Goal: Task Accomplishment & Management: Manage account settings

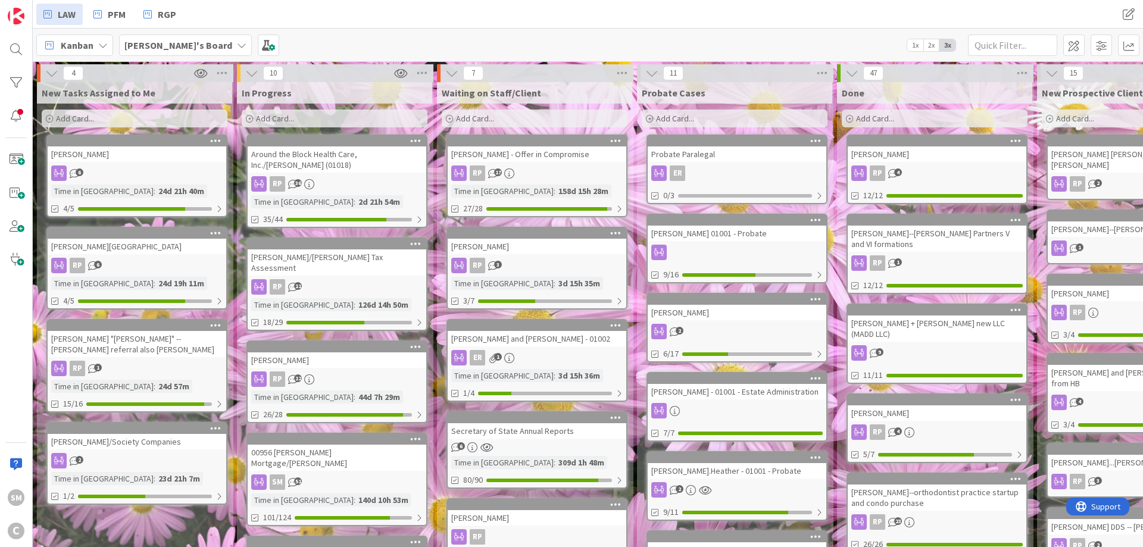
click at [412, 164] on div "Around the Block Health Care, Inc./[PERSON_NAME] (01018) RP 36 Time in Column :…" at bounding box center [337, 182] width 181 height 94
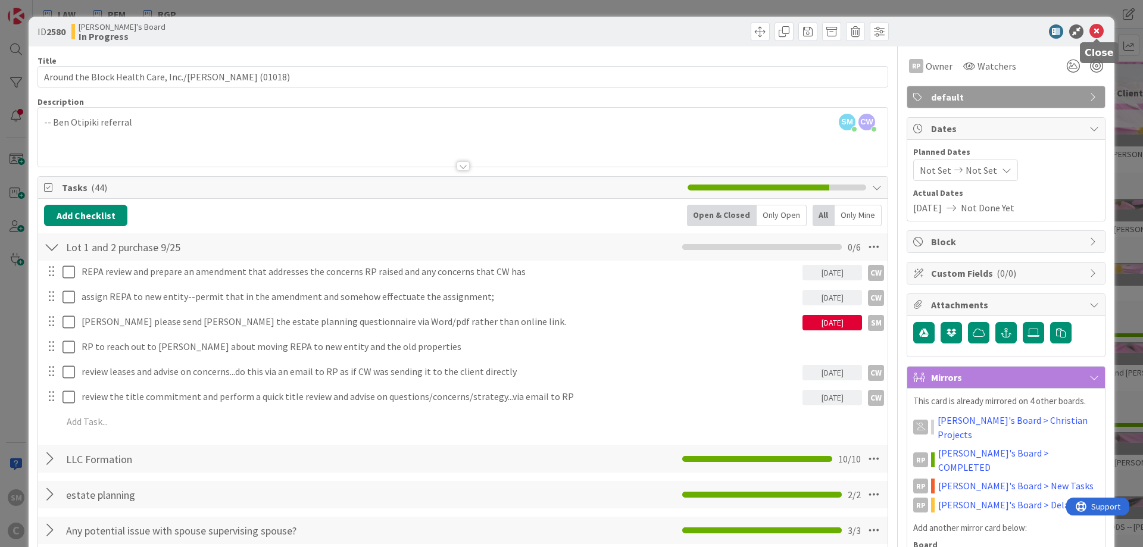
click at [1098, 26] on icon at bounding box center [1097, 31] width 14 height 14
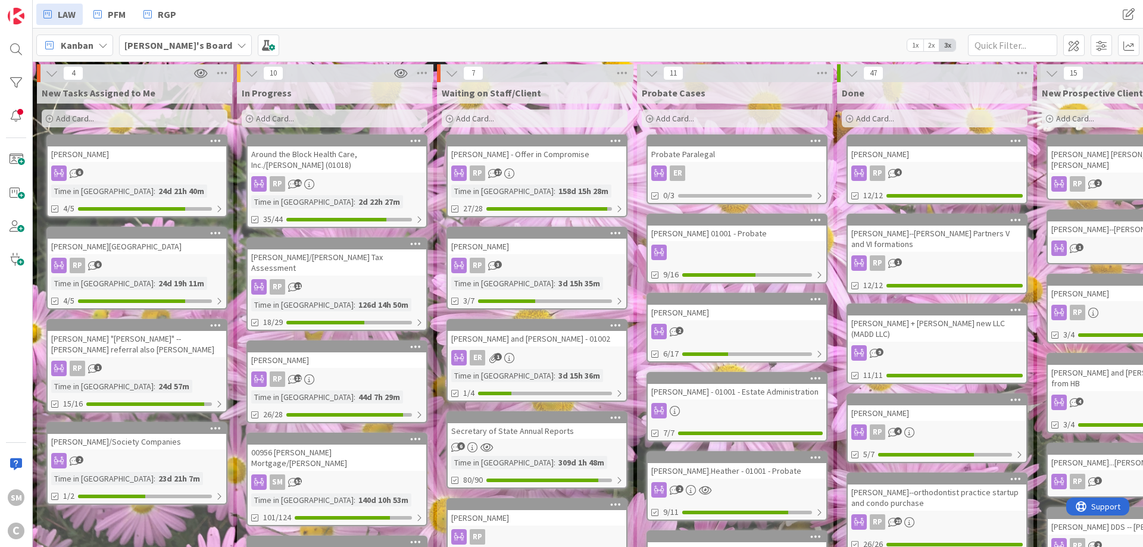
click at [329, 280] on div "RP 11" at bounding box center [337, 286] width 179 height 15
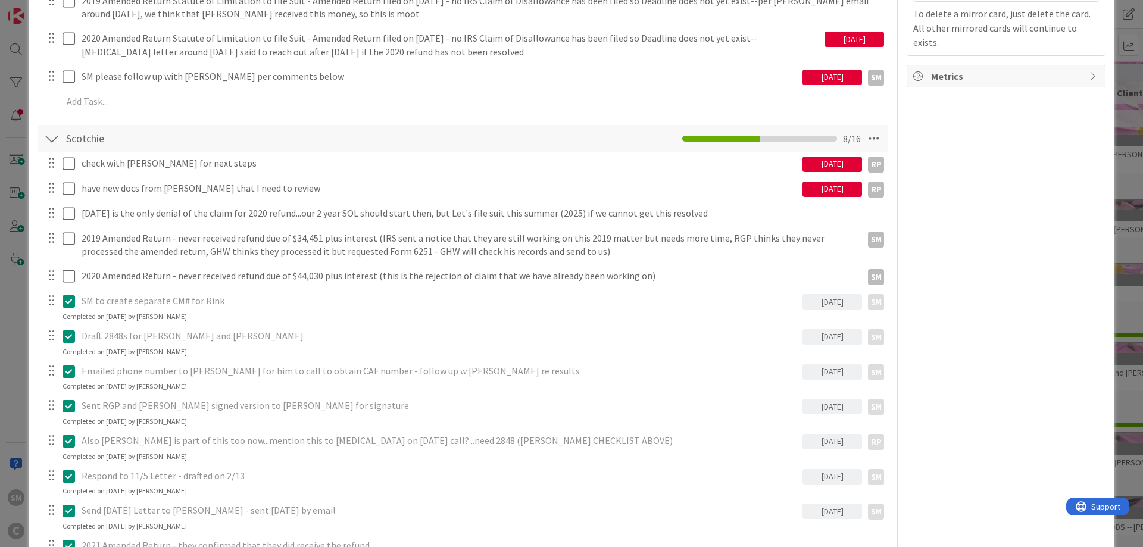
scroll to position [715, 0]
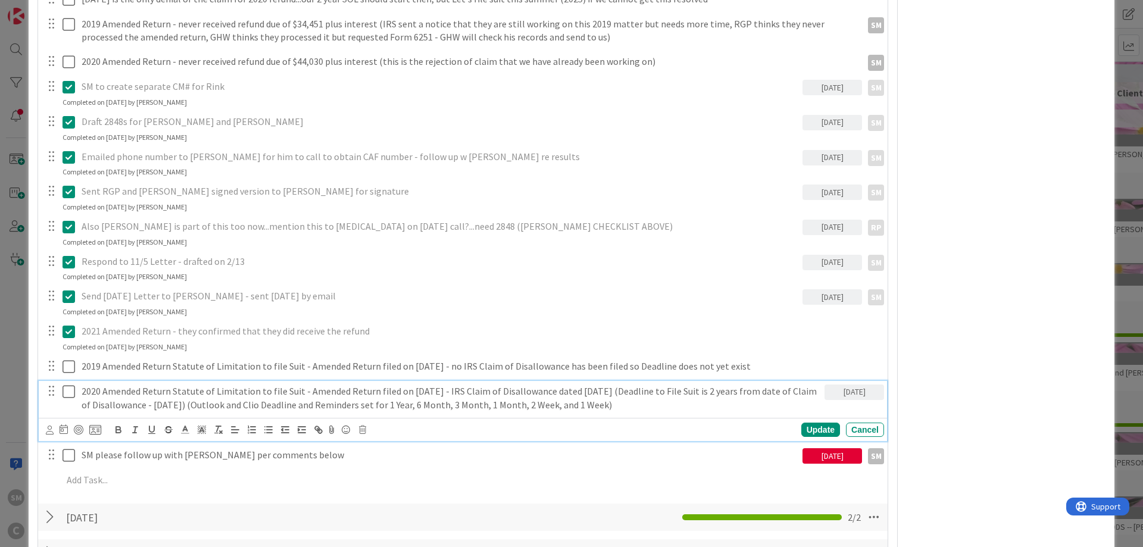
click at [138, 392] on p "2020 Amended Return Statute of Limitation to file Suit - Amended Return filed o…" at bounding box center [451, 398] width 738 height 27
click at [629, 407] on p "2020 Amended Return Statute of Limitation to file Suit - Amended Return filed o…" at bounding box center [451, 398] width 738 height 27
click at [103, 391] on p "2020 Amended Return Statute of Limitation to file Suit - Amended Return filed o…" at bounding box center [451, 398] width 738 height 27
click at [86, 391] on p "2020 Amended Return Statute of Limitation to file Suit - Amended Return filed o…" at bounding box center [451, 398] width 738 height 27
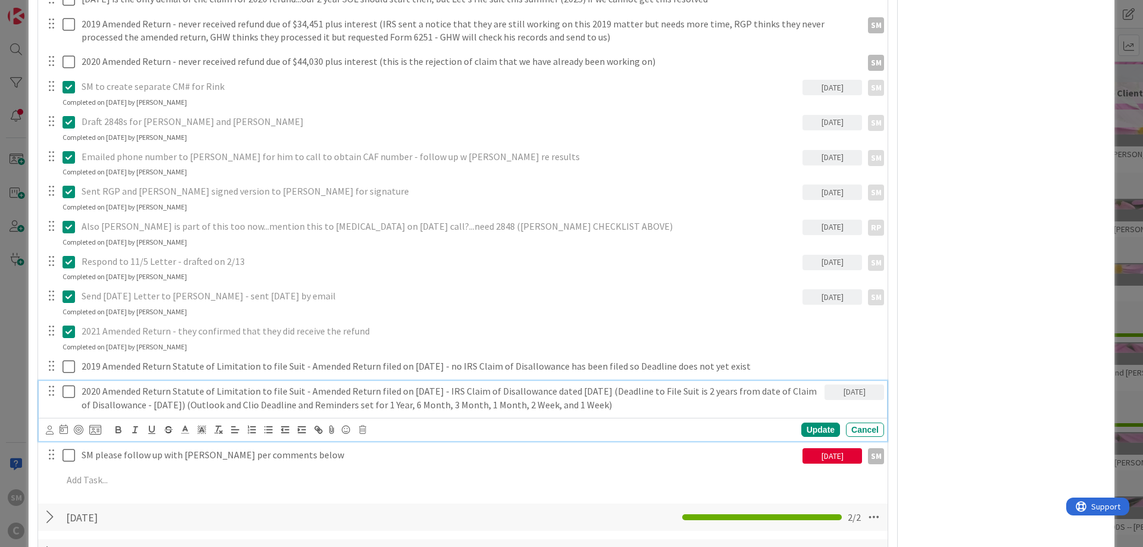
click at [189, 391] on p "2020 Amended Return Statute of Limitation to file Suit - Amended Return filed o…" at bounding box center [451, 398] width 738 height 27
click at [286, 391] on p "2020 Amended Return Statute of Limitation to file Suit - Amended Return filed o…" at bounding box center [451, 398] width 738 height 27
click at [415, 389] on p "2020 Amended Return Statute of Limitation to file Suit - Amended Return filed o…" at bounding box center [451, 398] width 738 height 27
click at [515, 389] on p "2020 Amended Return Statute of Limitation to file Suit - Amended Return filed o…" at bounding box center [451, 398] width 738 height 27
click at [621, 389] on p "2020 Amended Return Statute of Limitation to file Suit - Amended Return filed o…" at bounding box center [451, 398] width 738 height 27
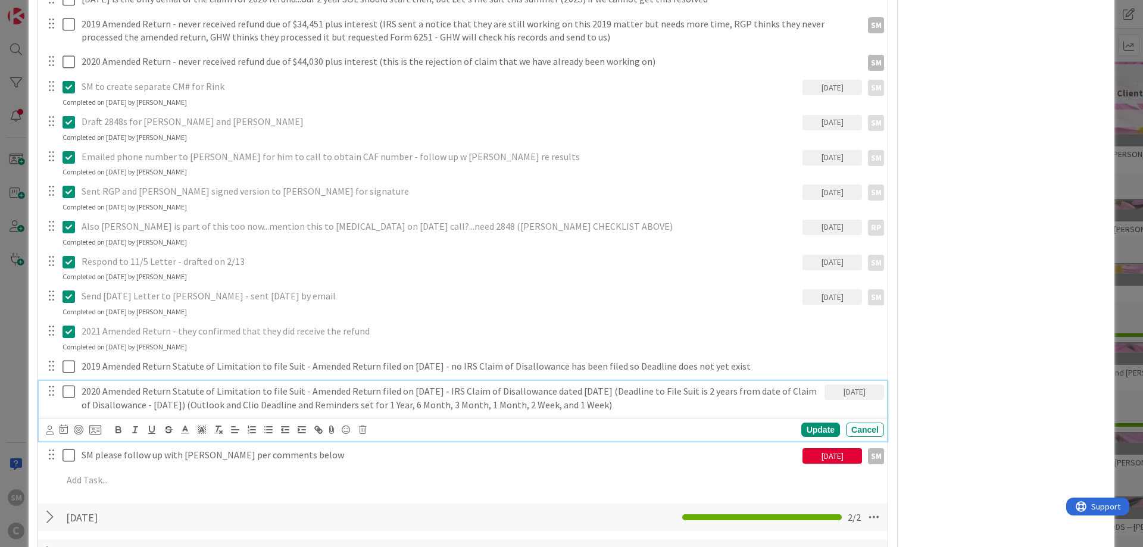
click at [448, 390] on p "2020 Amended Return Statute of Limitation to file Suit - Amended Return filed o…" at bounding box center [451, 398] width 738 height 27
click at [463, 389] on p "2020 Amended Return Statute of Limitation to file Suit - Amended Return filed o…" at bounding box center [451, 398] width 738 height 27
click at [543, 389] on p "2020 Amended Return Statute of Limitation to file Suit - Amended Return filed o…" at bounding box center [451, 398] width 738 height 27
click at [599, 389] on p "2020 Amended Return Statute of Limitation to file Suit - Amended Return filed o…" at bounding box center [451, 398] width 738 height 27
click at [622, 392] on p "2020 Amended Return Statute of Limitation to file Suit - Amended Return filed o…" at bounding box center [451, 398] width 738 height 27
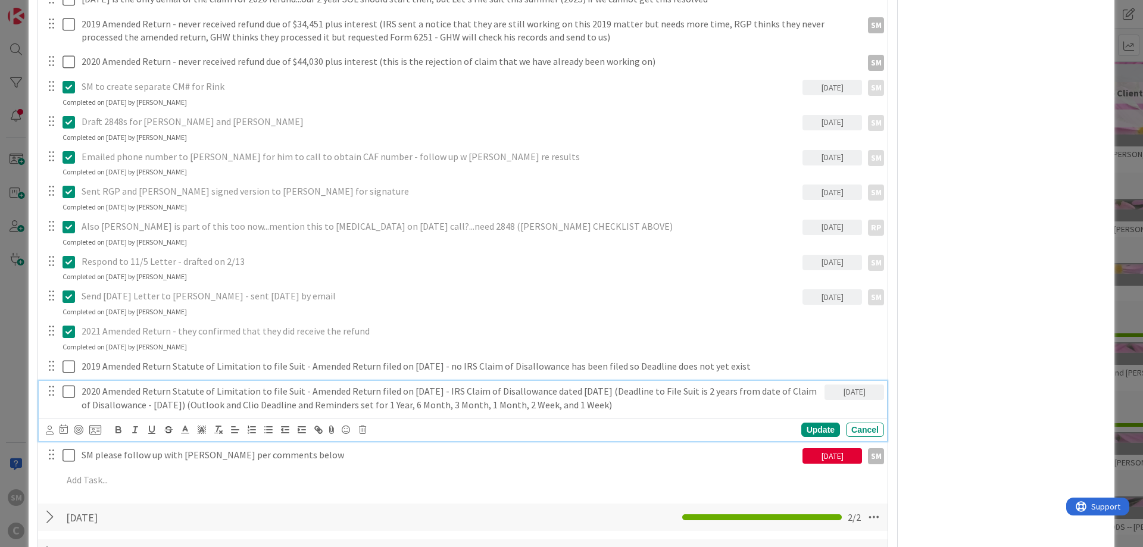
click at [685, 393] on p "2020 Amended Return Statute of Limitation to file Suit - Amended Return filed o…" at bounding box center [451, 398] width 738 height 27
click at [722, 396] on p "2020 Amended Return Statute of Limitation to file Suit - Amended Return filed o…" at bounding box center [451, 398] width 738 height 27
click at [121, 403] on p "2020 Amended Return Statute of Limitation to file Suit - Amended Return filed o…" at bounding box center [451, 398] width 738 height 27
click at [191, 406] on p "2020 Amended Return Statute of Limitation to file Suit - Amended Return filed o…" at bounding box center [451, 398] width 738 height 27
drag, startPoint x: 151, startPoint y: 401, endPoint x: 194, endPoint y: 403, distance: 42.9
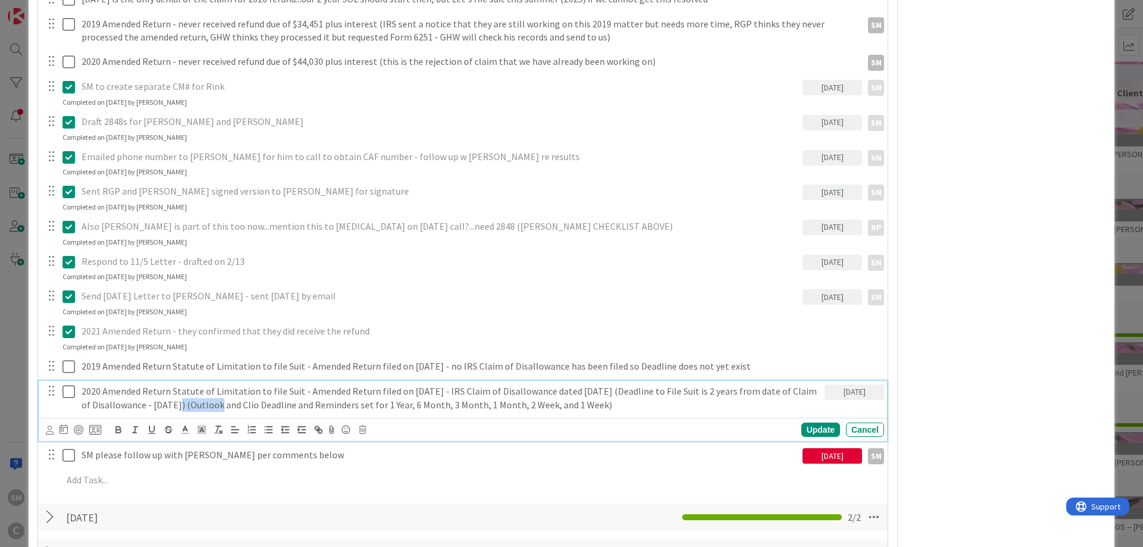
click at [194, 403] on p "2020 Amended Return Statute of Limitation to file Suit - Amended Return filed o…" at bounding box center [451, 398] width 738 height 27
click at [253, 403] on p "2020 Amended Return Statute of Limitation to file Suit - Amended Return filed o…" at bounding box center [451, 398] width 738 height 27
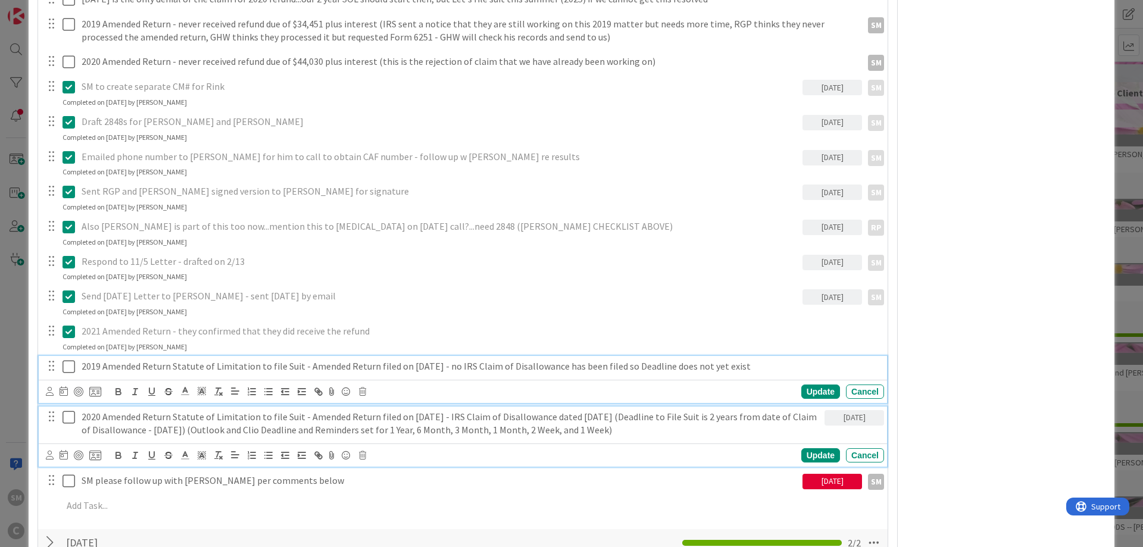
click at [194, 369] on p "2019 Amended Return Statute of Limitation to file Suit - Amended Return filed o…" at bounding box center [481, 367] width 798 height 14
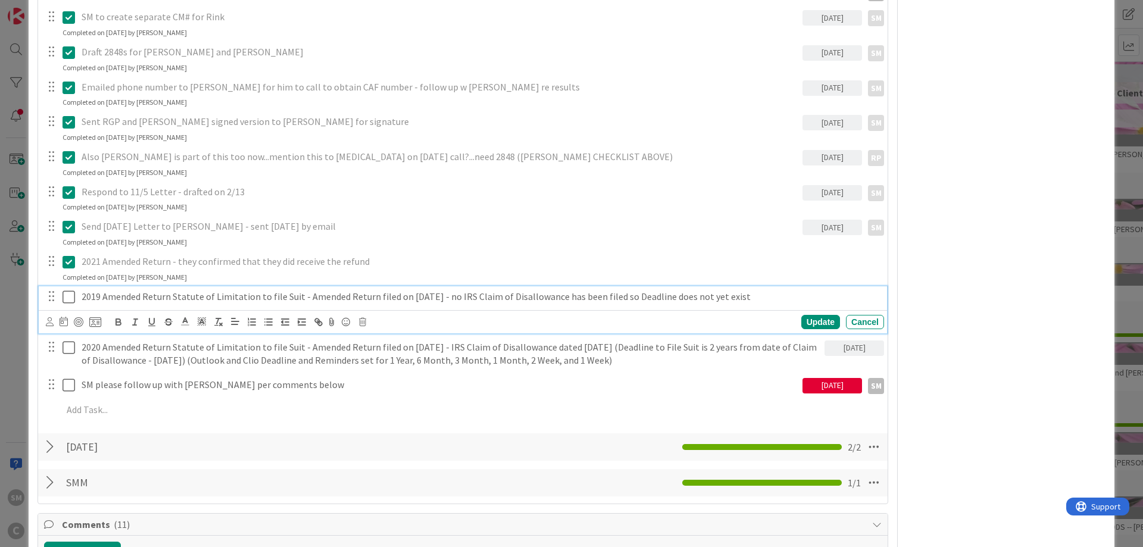
scroll to position [858, 0]
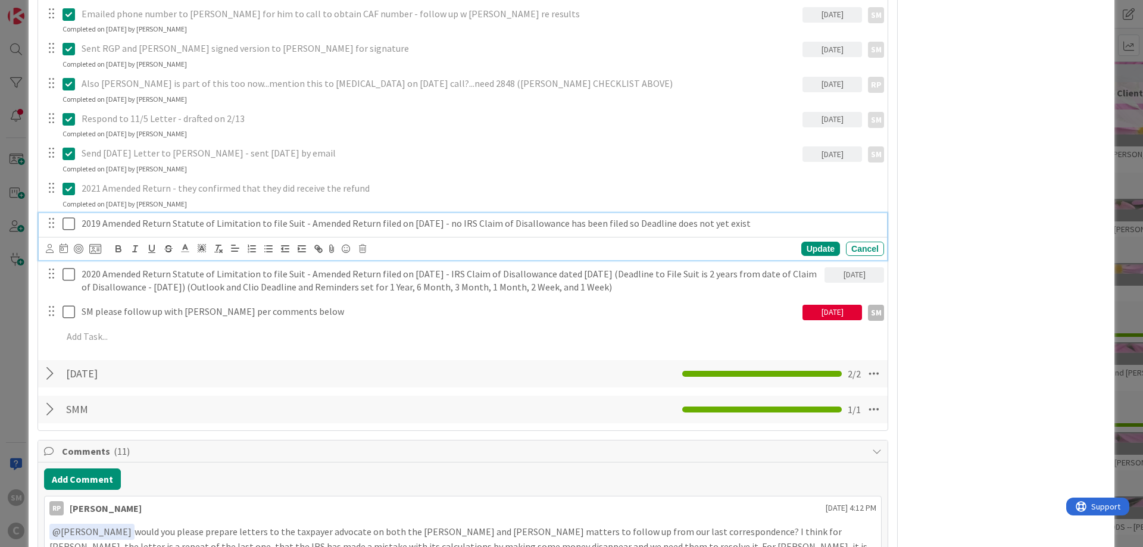
click at [845, 311] on div "[DATE]" at bounding box center [833, 312] width 60 height 15
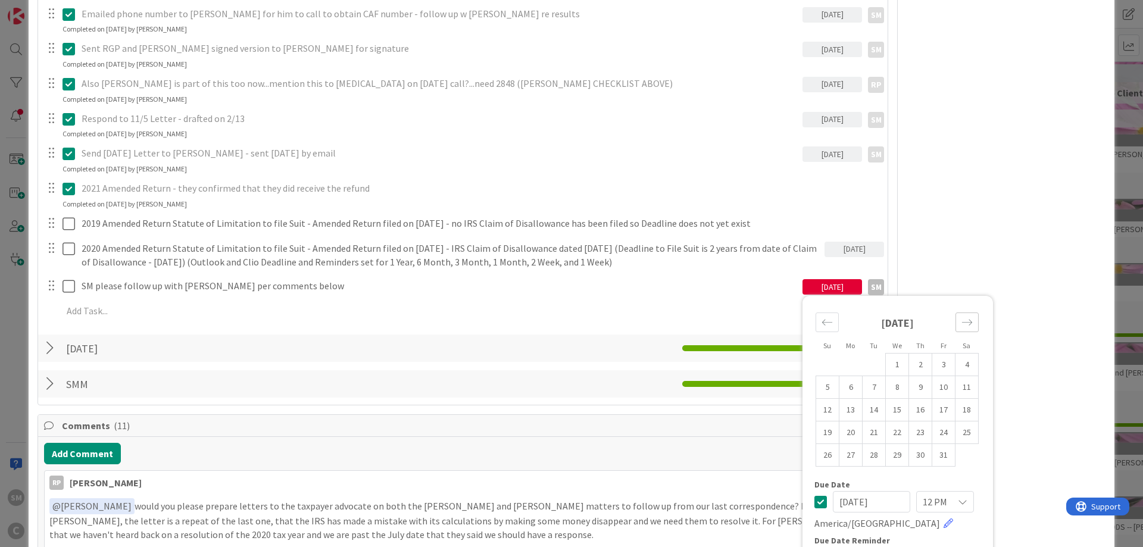
click at [971, 322] on icon "Move forward to switch to the next month." at bounding box center [967, 323] width 10 height 6
click at [828, 322] on icon "Move backward to switch to the previous month." at bounding box center [827, 322] width 11 height 11
click at [898, 366] on td "1" at bounding box center [897, 365] width 23 height 23
type input "[DATE]"
click at [1046, 266] on div "RP Owner SM default Dates Planned Dates Not Set Not Set Actual Dates [DATE] Not…" at bounding box center [1006, 498] width 199 height 2619
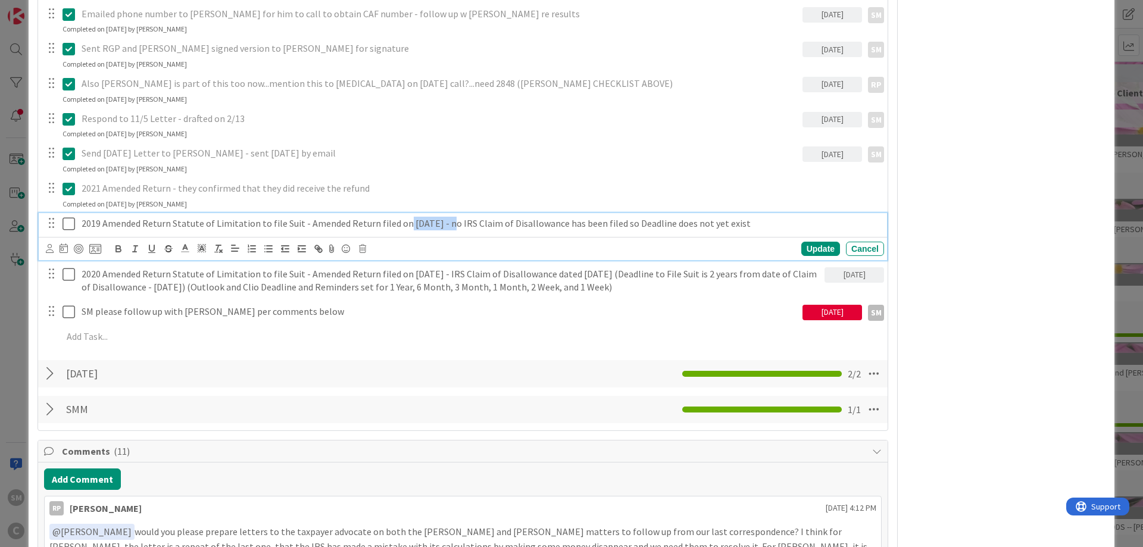
drag, startPoint x: 401, startPoint y: 224, endPoint x: 445, endPoint y: 229, distance: 44.3
click at [445, 229] on p "2019 Amended Return Statute of Limitation to file Suit - Amended Return filed o…" at bounding box center [481, 224] width 798 height 14
click at [485, 217] on p "2019 Amended Return Statute of Limitation to file Suit - Amended Return filed o…" at bounding box center [481, 224] width 798 height 14
click at [602, 224] on p "2019 Amended Return Statute of Limitation to file Suit - Amended Return filed o…" at bounding box center [481, 224] width 798 height 14
click at [967, 281] on div "RP Owner SM default Dates Planned Dates Not Set Not Set Actual Dates [DATE] Not…" at bounding box center [1006, 511] width 199 height 2645
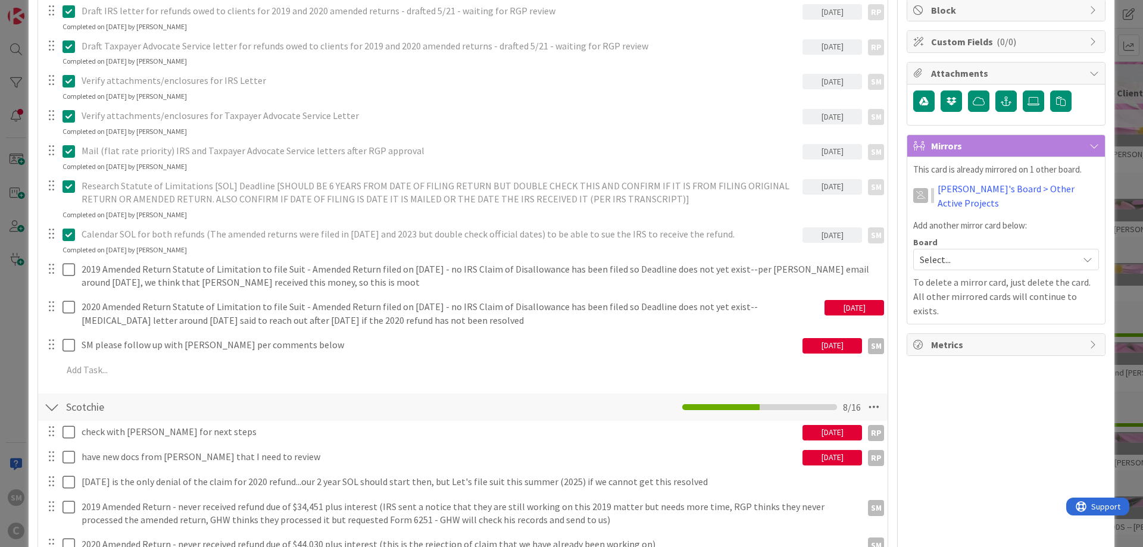
scroll to position [286, 0]
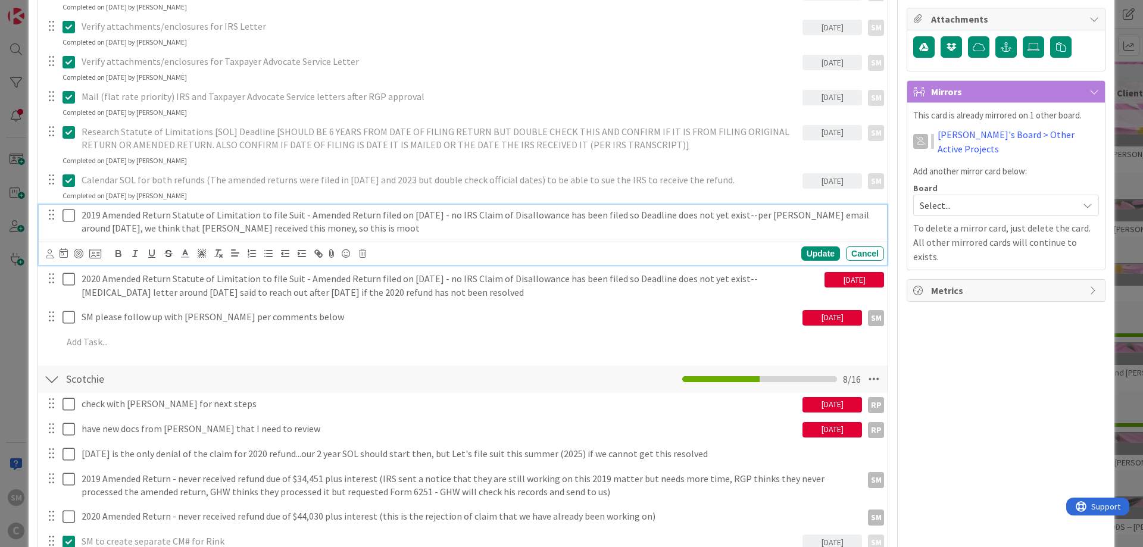
click at [308, 230] on p "2019 Amended Return Statute of Limitation to file Suit - Amended Return filed o…" at bounding box center [481, 221] width 798 height 27
click at [367, 232] on p "2019 Amended Return Statute of Limitation to file Suit - Amended Return filed o…" at bounding box center [481, 221] width 798 height 27
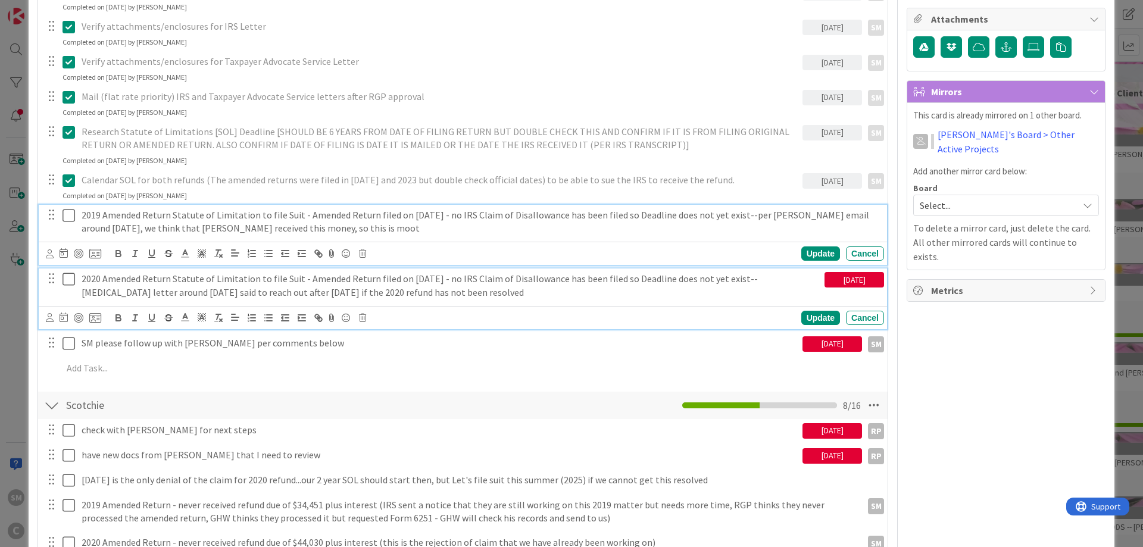
click at [481, 290] on p "2020 Amended Return Statute of Limitation to file Suit - Amended Return filed o…" at bounding box center [451, 285] width 738 height 27
click at [344, 211] on p "2019 Amended Return Statute of Limitation to file Suit - Amended Return filed o…" at bounding box center [481, 221] width 798 height 27
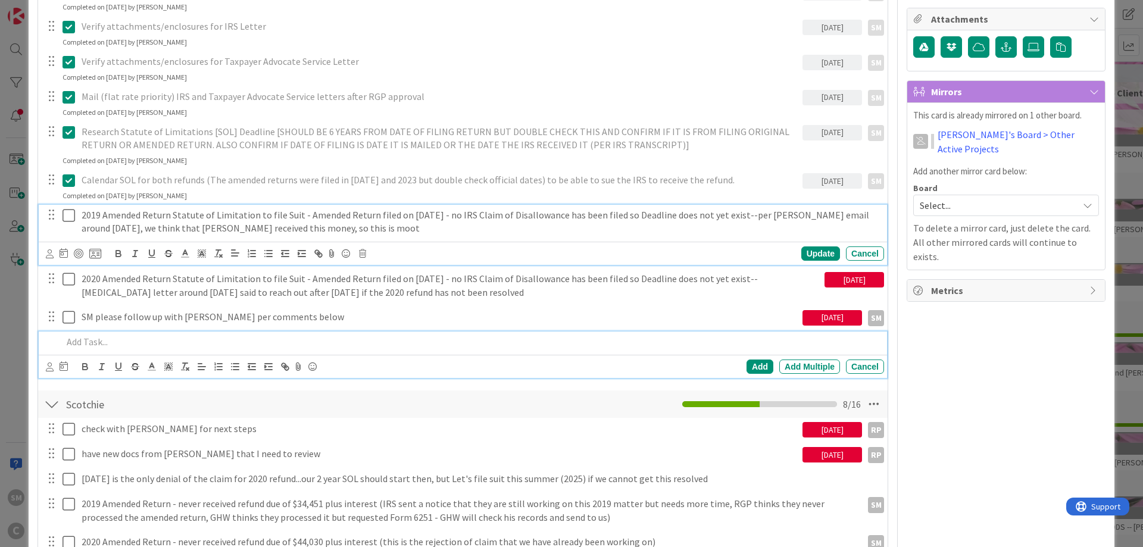
click at [207, 338] on p at bounding box center [471, 342] width 817 height 14
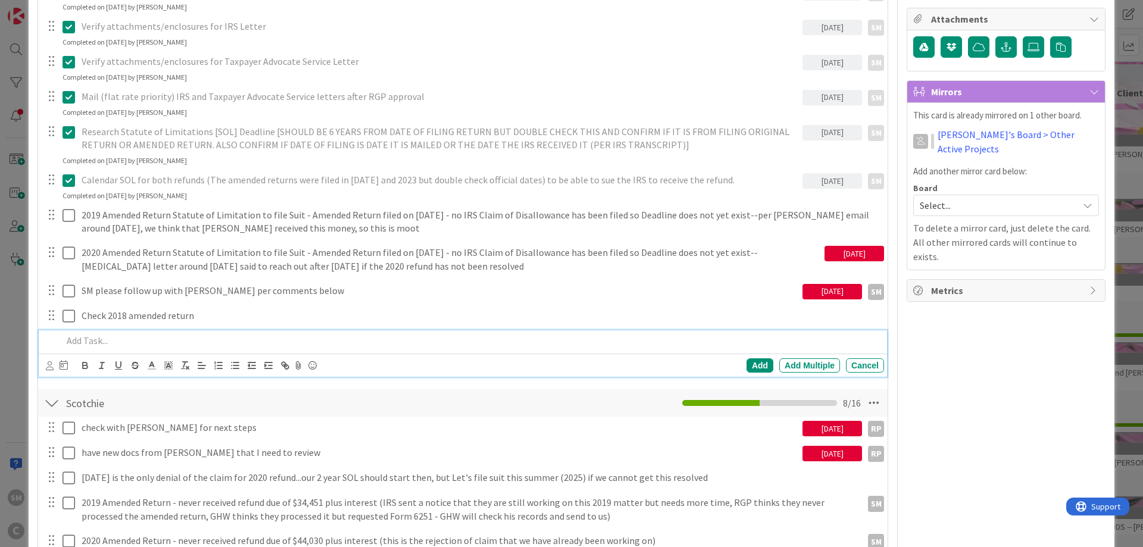
click at [840, 285] on div "[DATE]" at bounding box center [833, 291] width 60 height 15
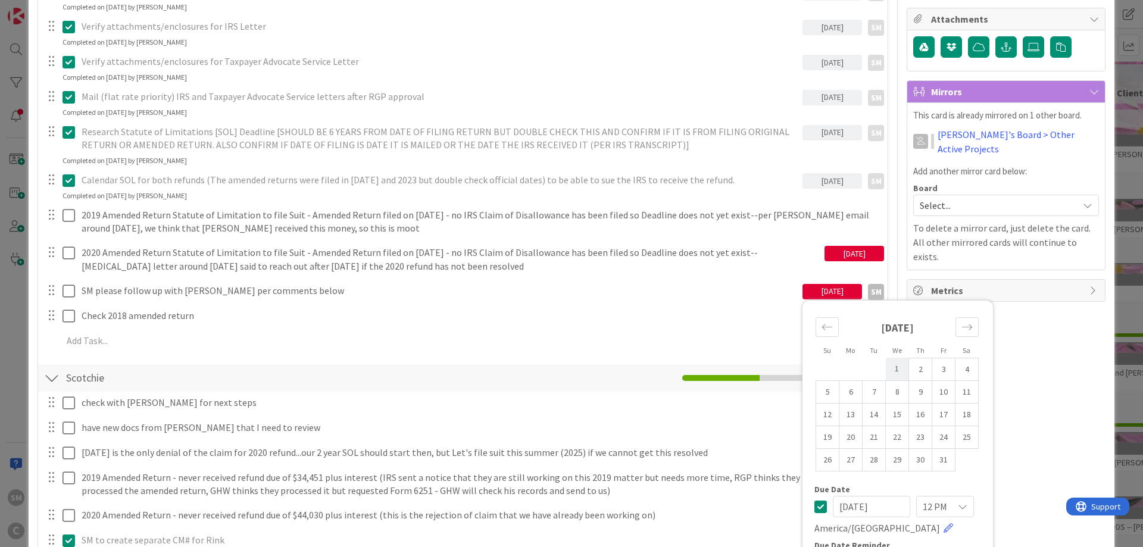
click at [899, 362] on td "1" at bounding box center [897, 369] width 23 height 23
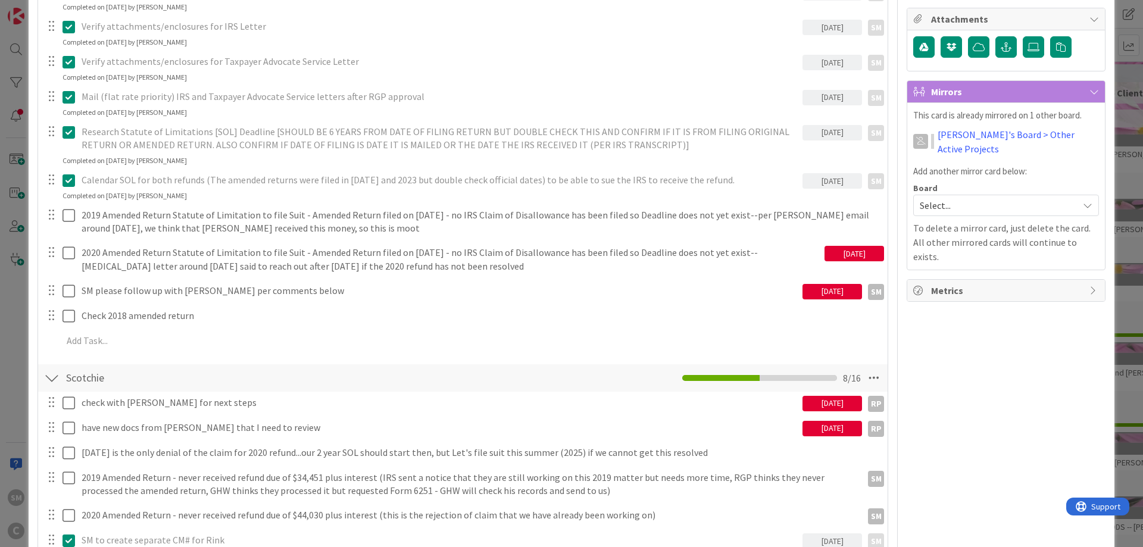
click at [853, 294] on div "[DATE]" at bounding box center [833, 291] width 60 height 15
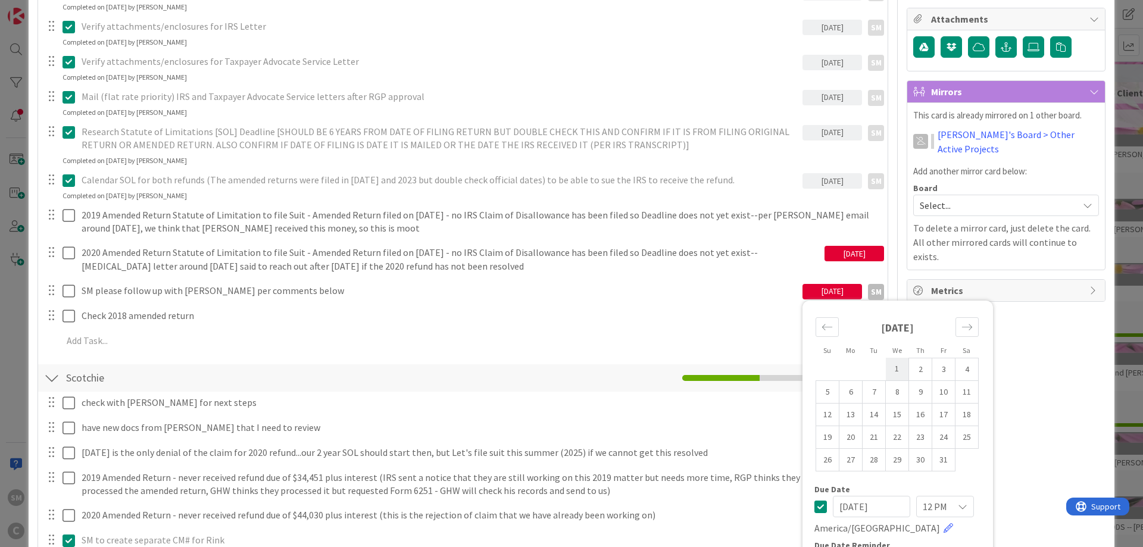
click at [897, 363] on td "1" at bounding box center [897, 369] width 23 height 23
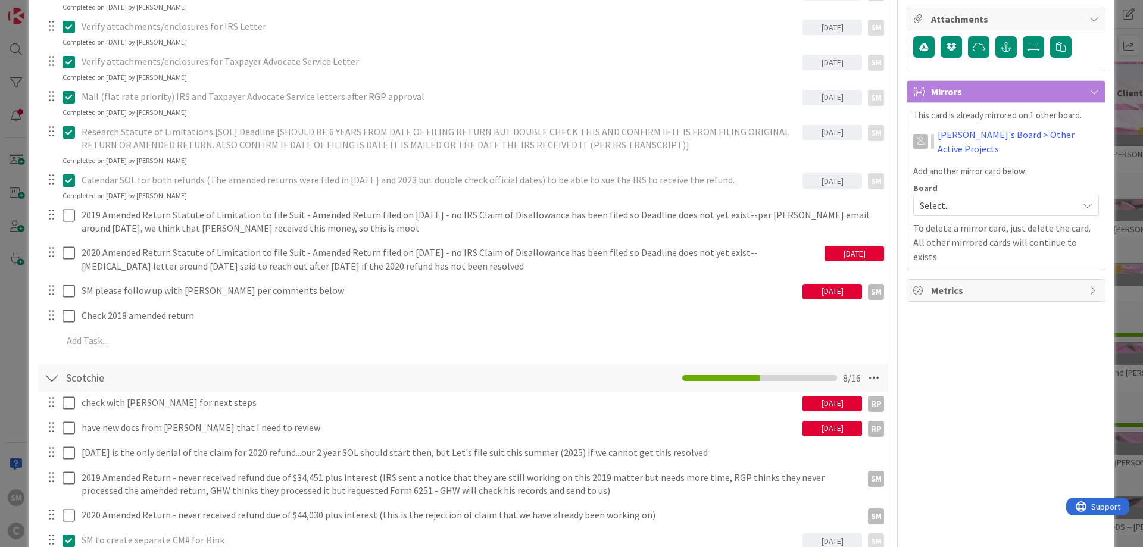
click at [833, 286] on div "[DATE]" at bounding box center [833, 291] width 60 height 15
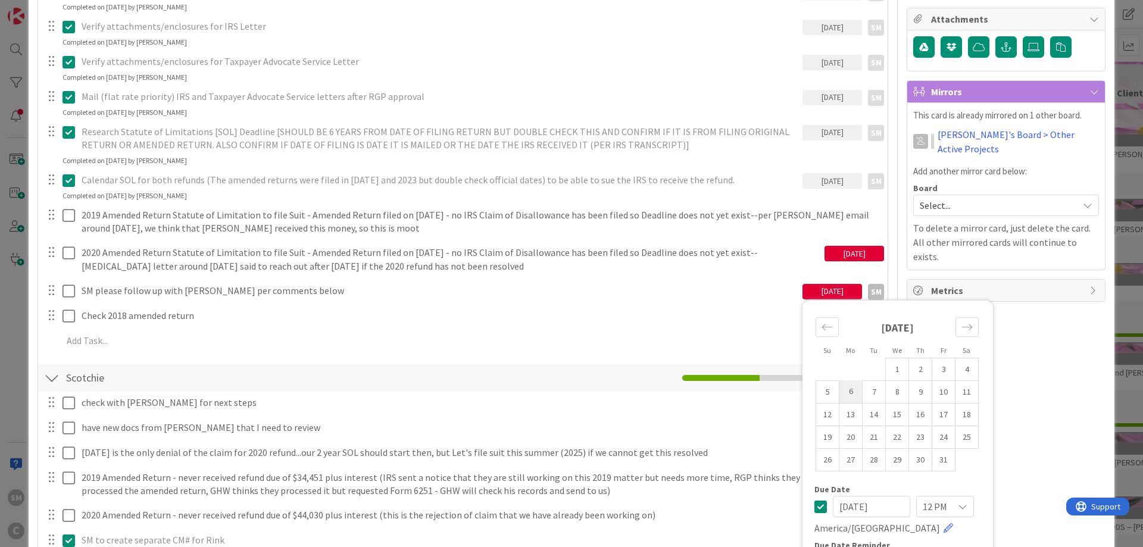
click at [848, 395] on td "6" at bounding box center [851, 392] width 23 height 23
type input "[DATE]"
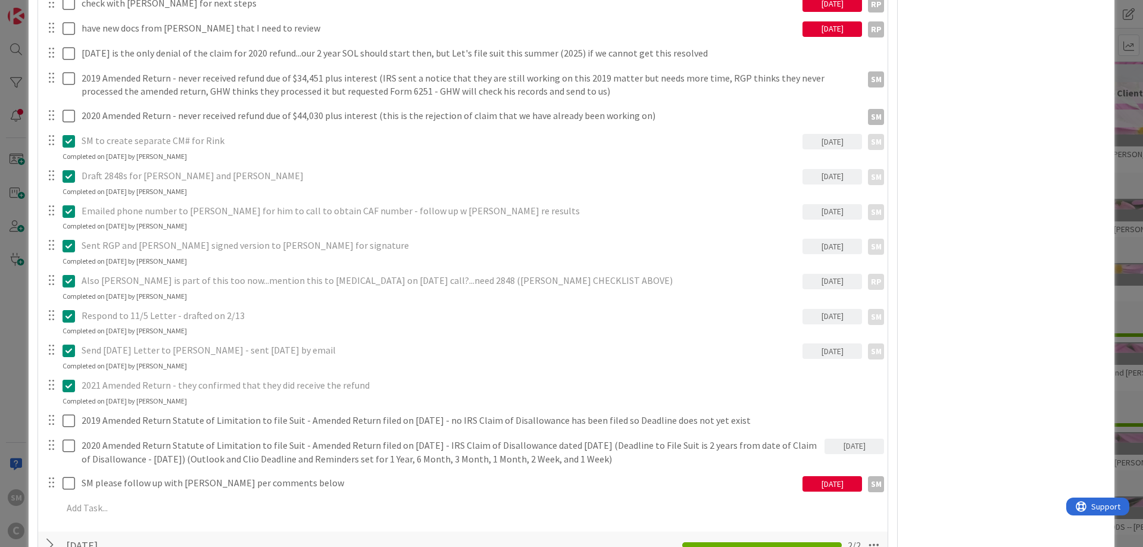
scroll to position [786, 0]
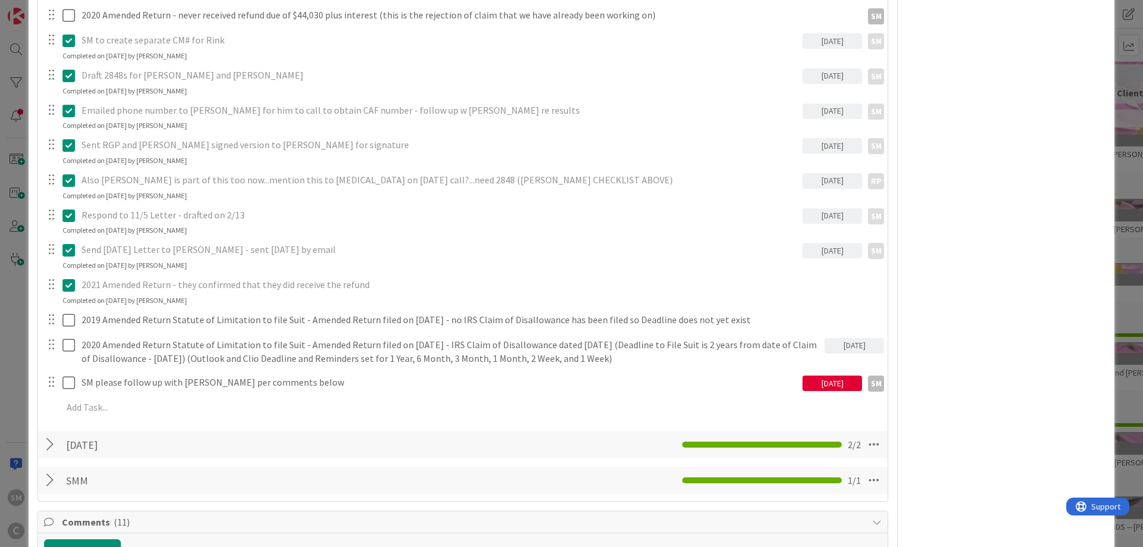
click at [824, 385] on div "[DATE]" at bounding box center [833, 383] width 60 height 15
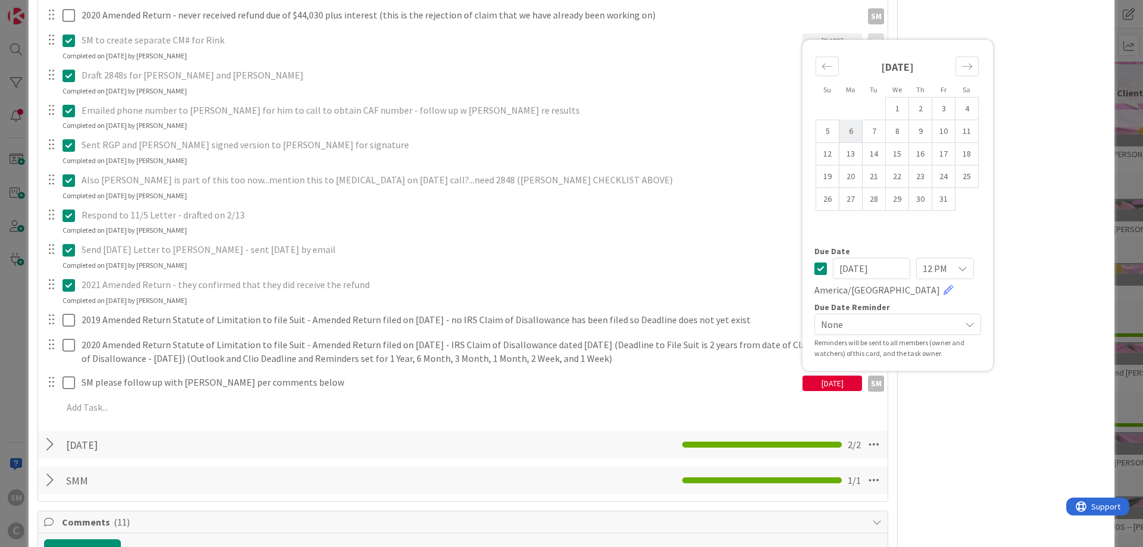
click at [850, 136] on td "6" at bounding box center [851, 131] width 23 height 23
type input "[DATE]"
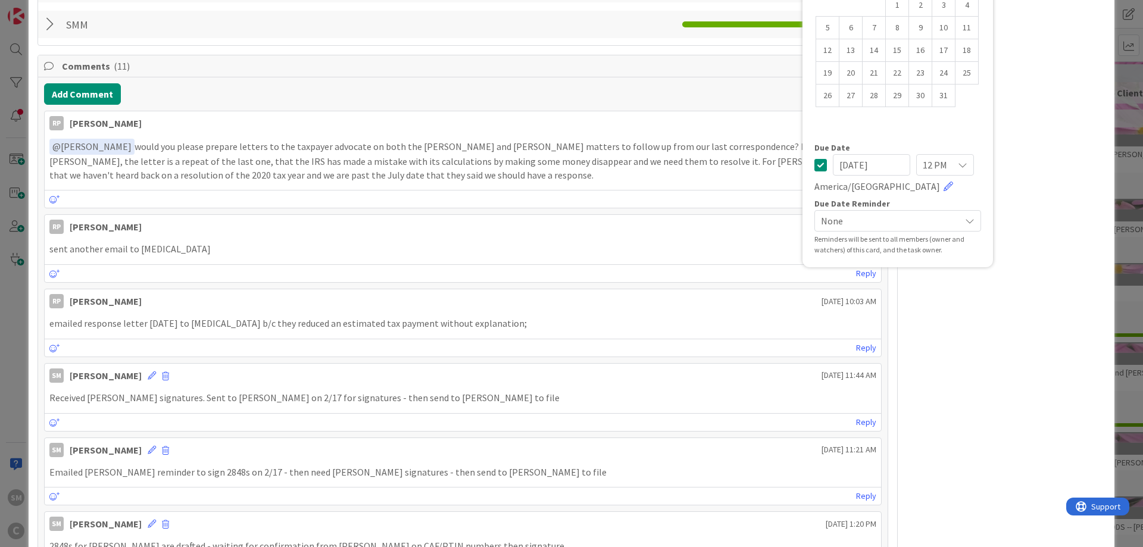
scroll to position [1310, 0]
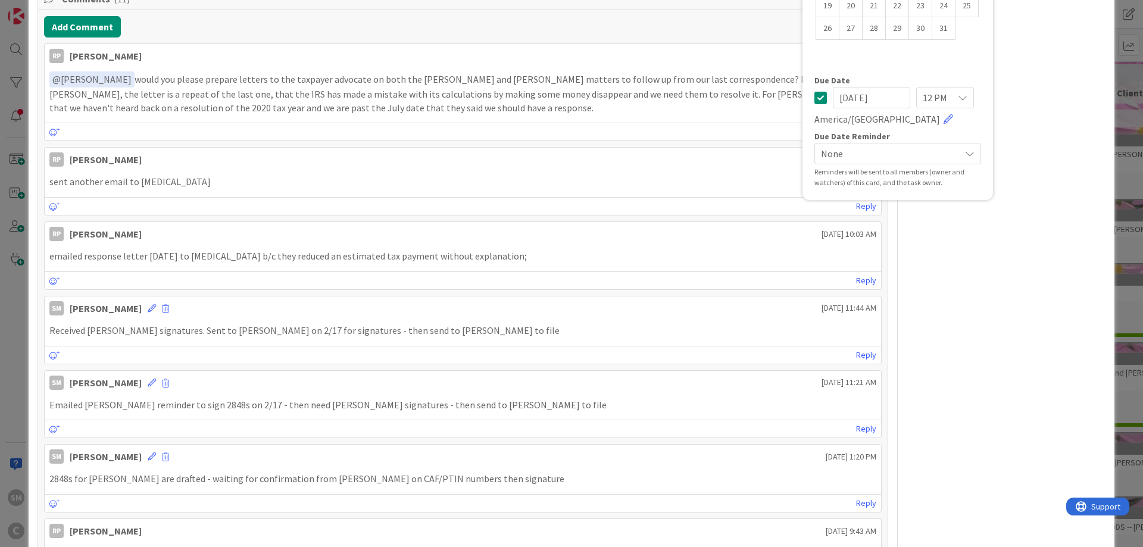
click at [1070, 292] on div "RP Owner SM default Dates Planned Dates Not Set Not Set Actual Dates [DATE] Not…" at bounding box center [1006, 59] width 199 height 2644
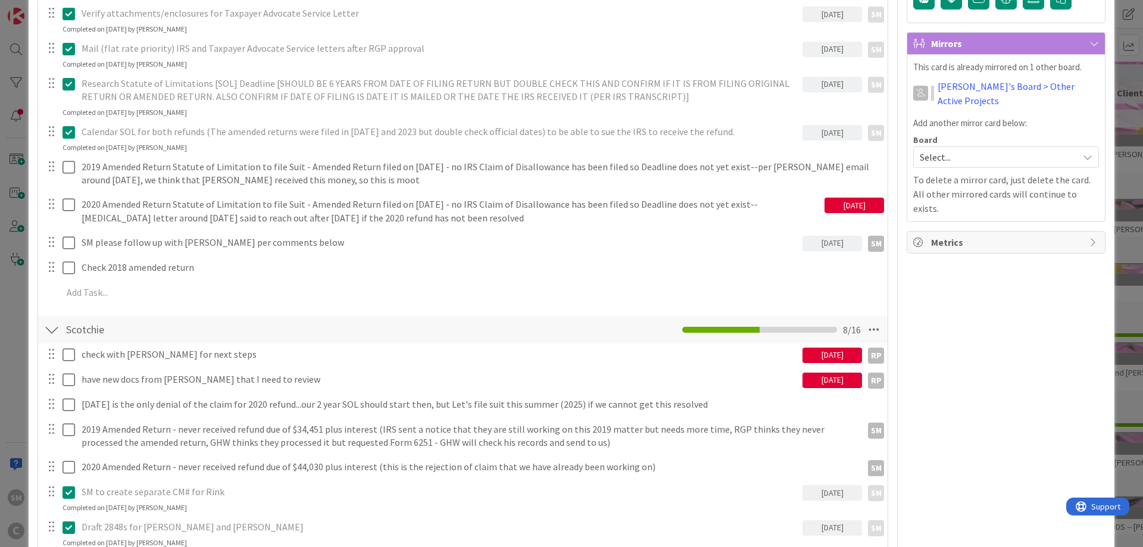
scroll to position [238, 0]
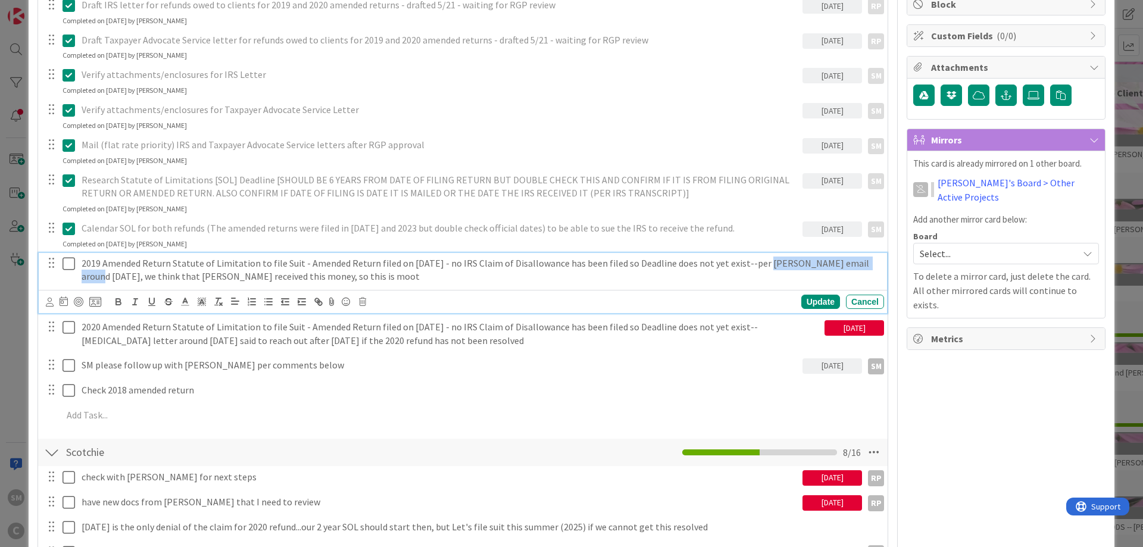
drag, startPoint x: 750, startPoint y: 267, endPoint x: 853, endPoint y: 266, distance: 103.0
click at [853, 266] on p "2019 Amended Return Statute of Limitation to file Suit - Amended Return filed o…" at bounding box center [481, 270] width 798 height 27
drag, startPoint x: 90, startPoint y: 276, endPoint x: 309, endPoint y: 284, distance: 219.3
click at [309, 284] on div "2019 Amended Return Statute of Limitation to file Suit - Amended Return filed o…" at bounding box center [481, 270] width 808 height 34
click at [342, 269] on p "2019 Amended Return Statute of Limitation to file Suit - Amended Return filed o…" at bounding box center [481, 270] width 798 height 27
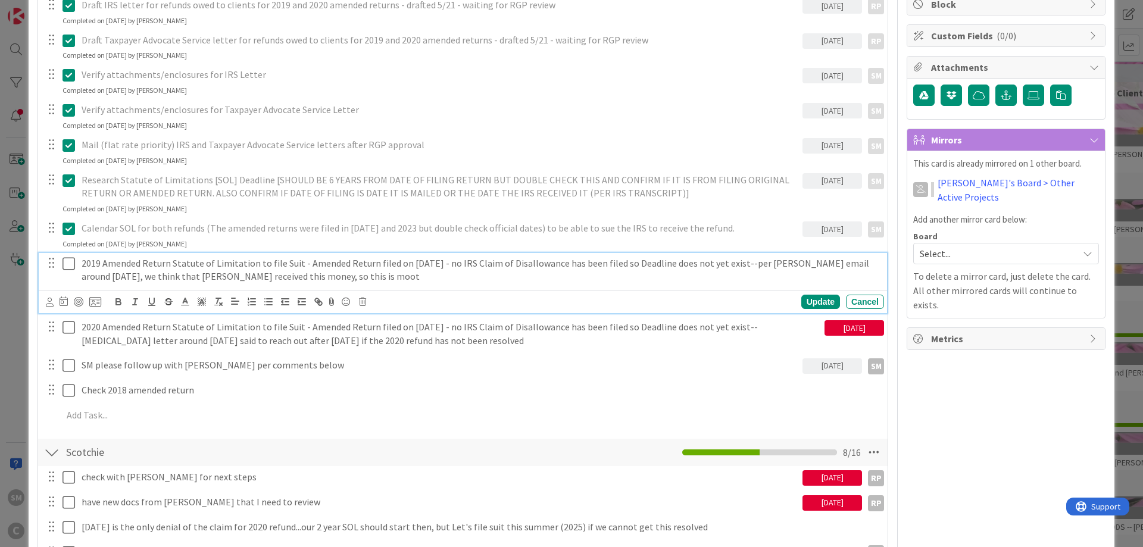
click at [154, 267] on p "2019 Amended Return Statute of Limitation to file Suit - Amended Return filed o…" at bounding box center [481, 270] width 798 height 27
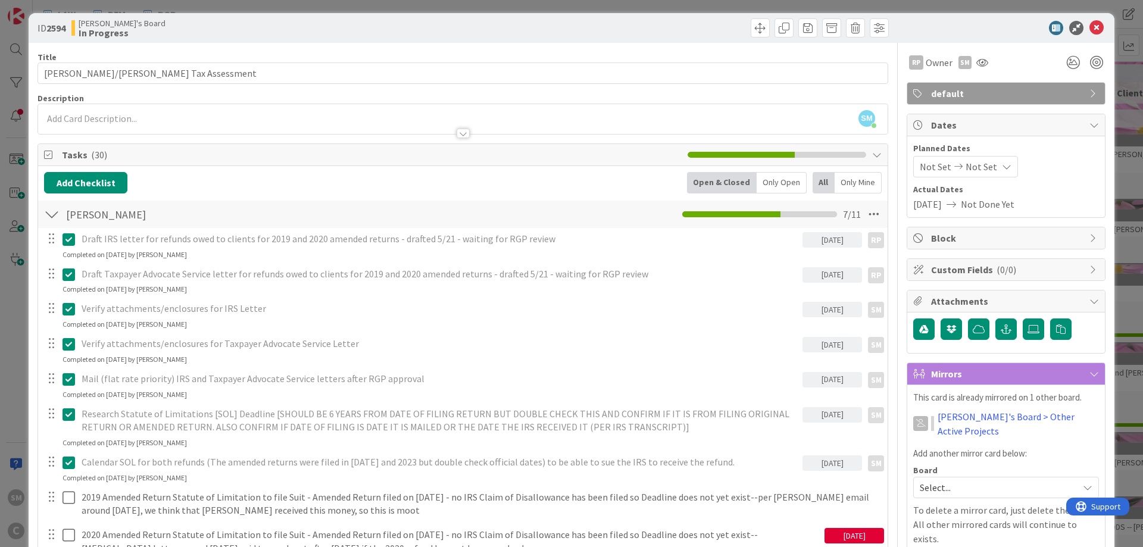
scroll to position [0, 0]
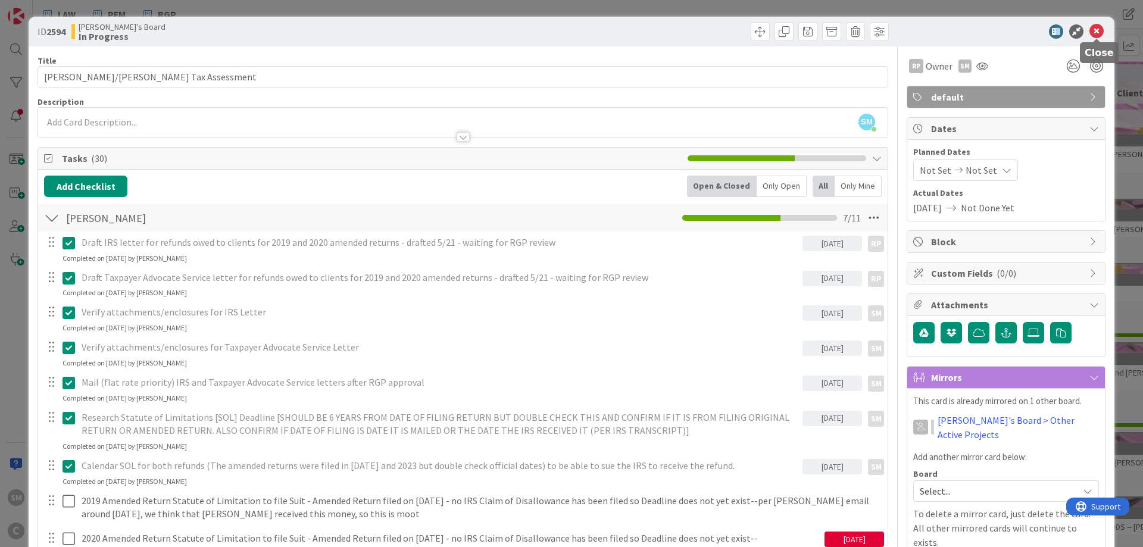
click at [1098, 36] on icon at bounding box center [1097, 31] width 14 height 14
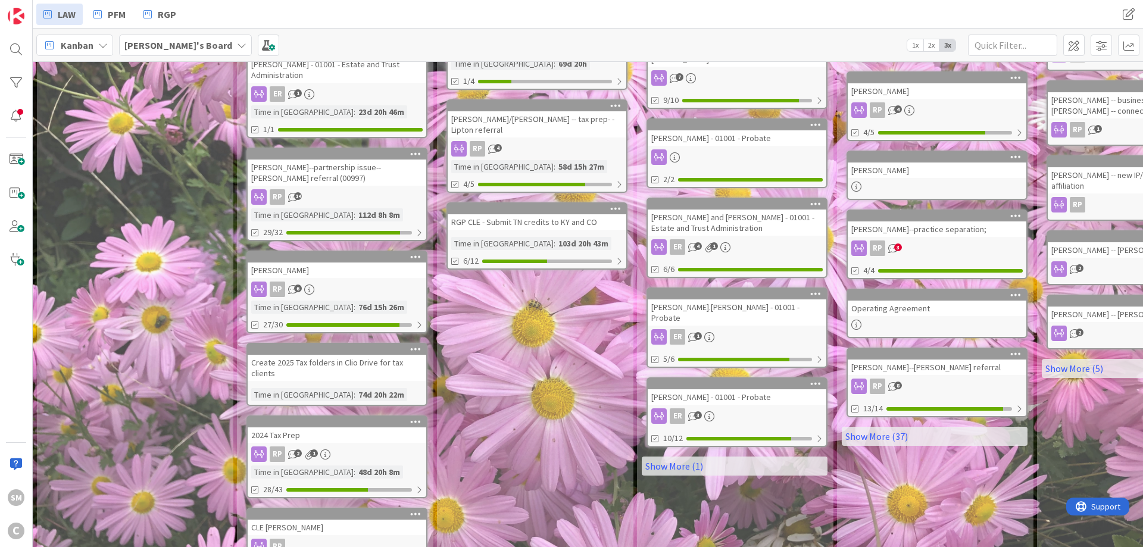
scroll to position [503, 0]
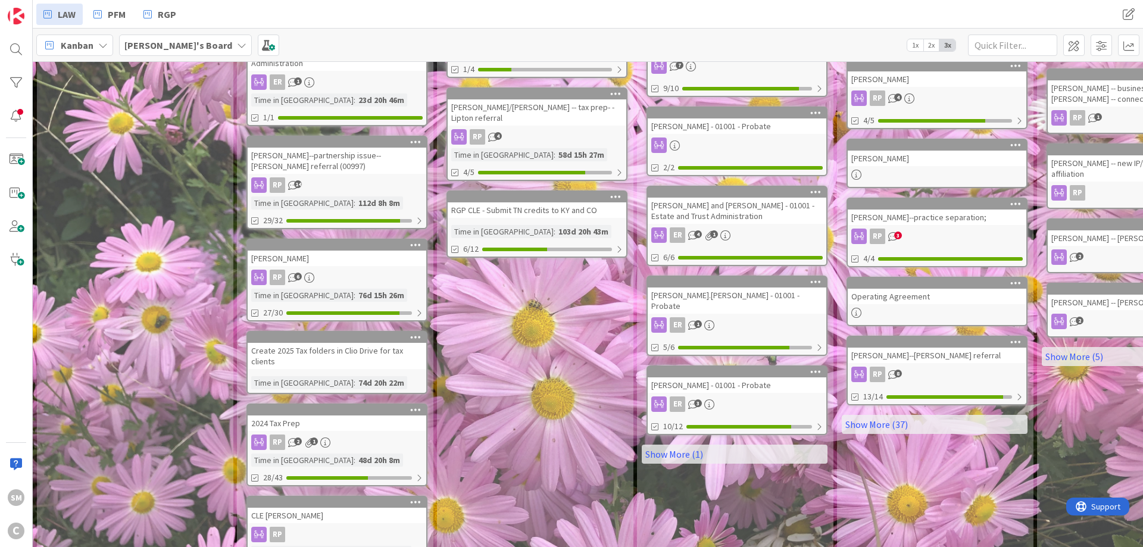
click at [558, 369] on div "Waiting on Staff/Client Add Card... [PERSON_NAME] - Offer in Compromise RP 17 T…" at bounding box center [534, 76] width 195 height 995
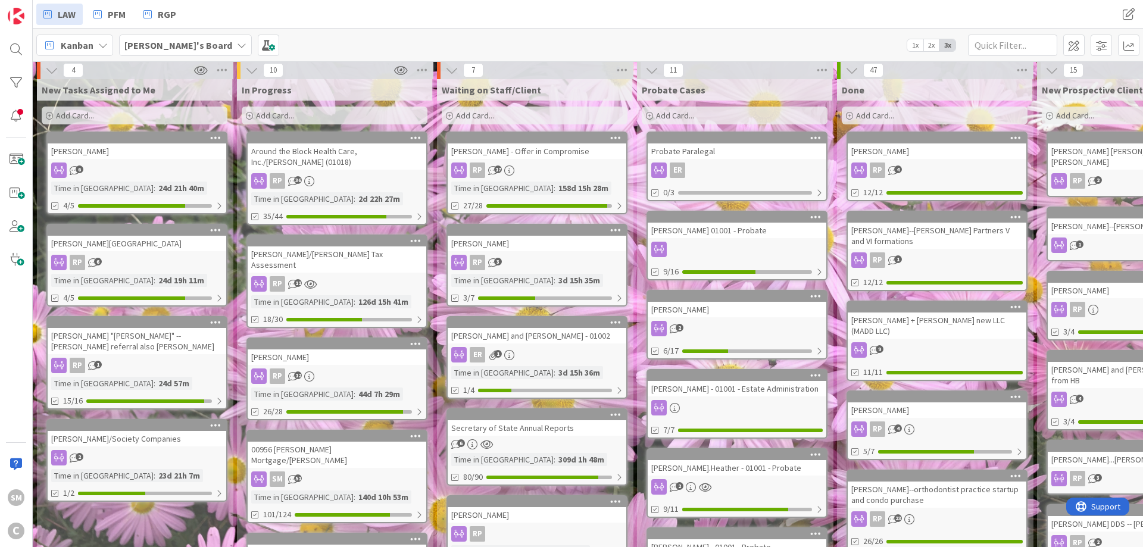
scroll to position [0, 0]
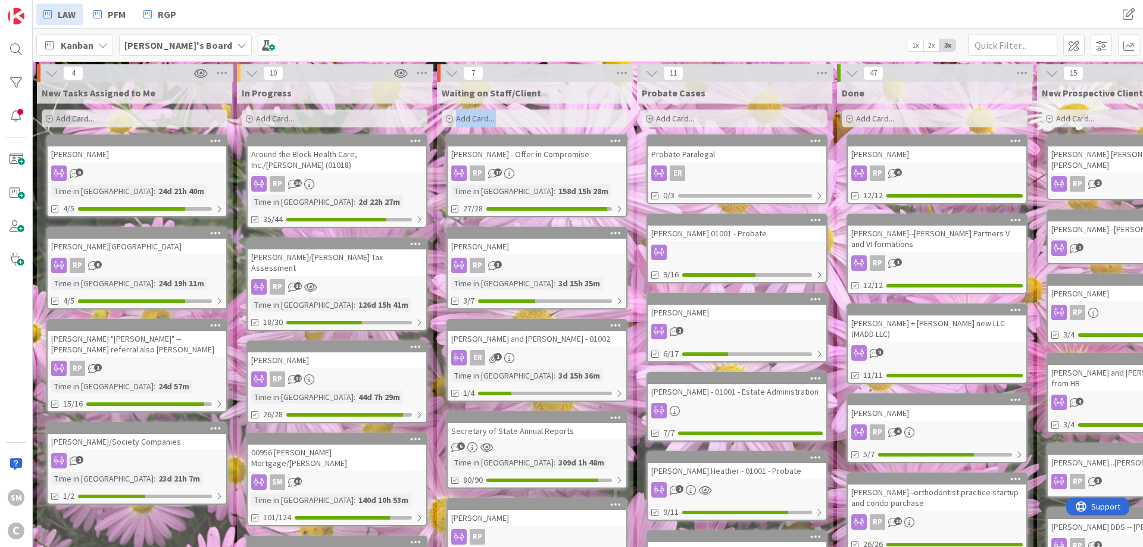
drag, startPoint x: 635, startPoint y: 347, endPoint x: 632, endPoint y: 259, distance: 88.2
click at [313, 152] on div "Around the Block Health Care, Inc./[PERSON_NAME] (01018)" at bounding box center [337, 160] width 179 height 26
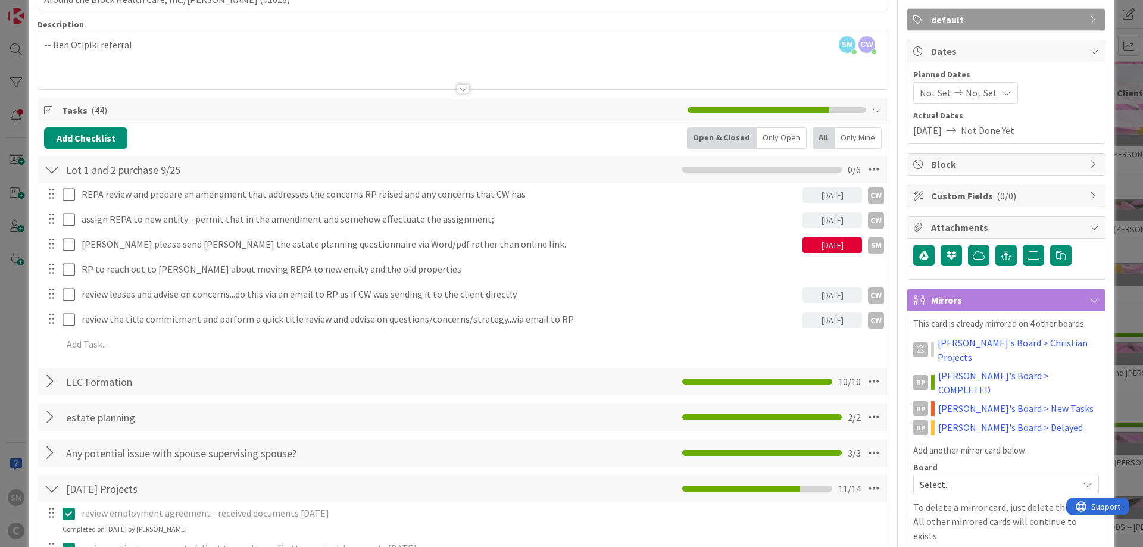
scroll to position [74, 0]
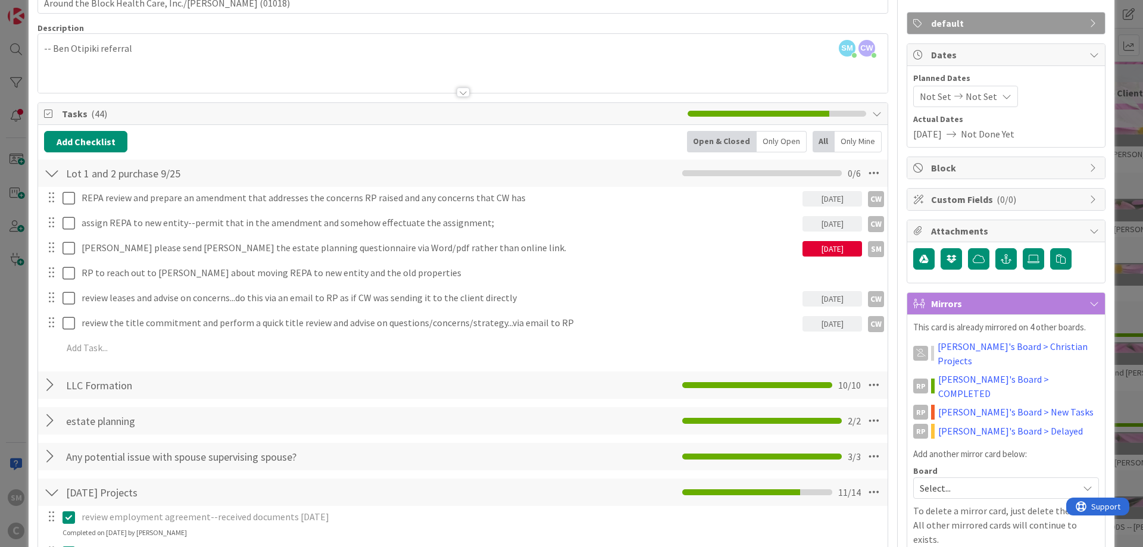
click at [833, 247] on div "[DATE]" at bounding box center [833, 248] width 60 height 15
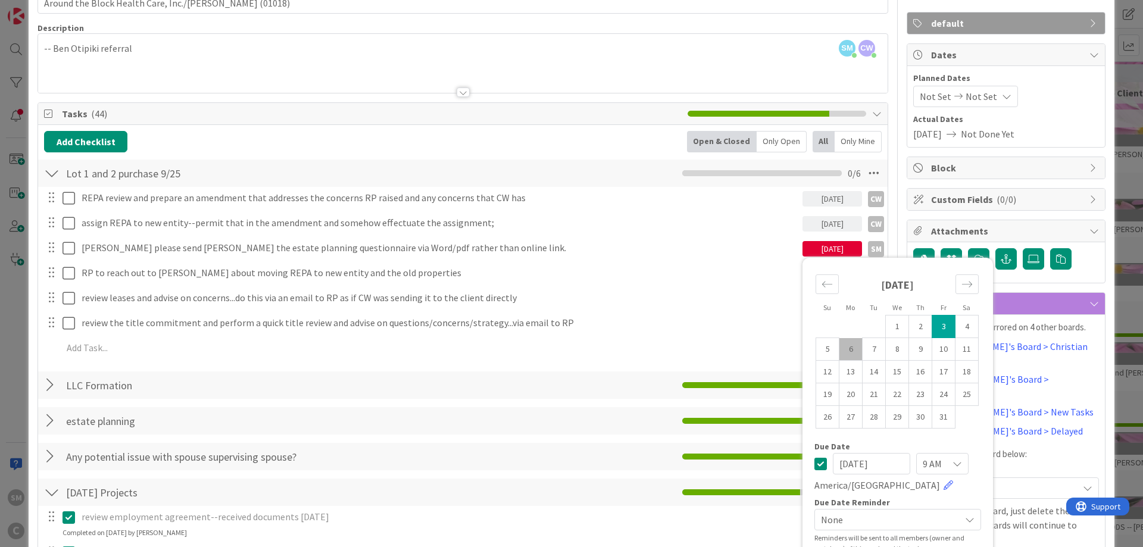
click at [854, 347] on td "6" at bounding box center [851, 349] width 23 height 23
type input "[DATE]"
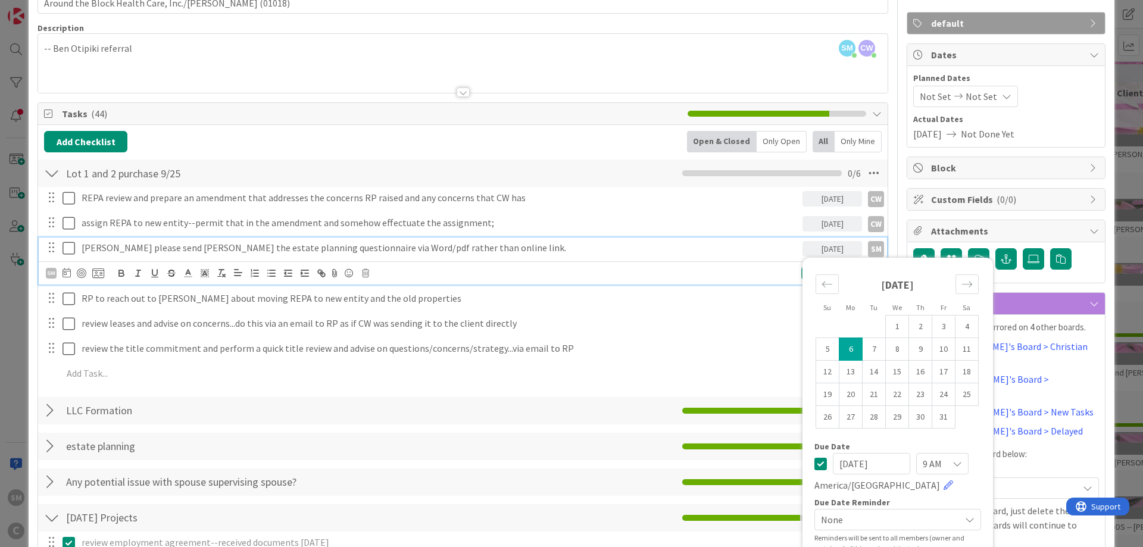
click at [412, 250] on p "[PERSON_NAME] please send [PERSON_NAME] the estate planning questionnaire via W…" at bounding box center [440, 248] width 716 height 14
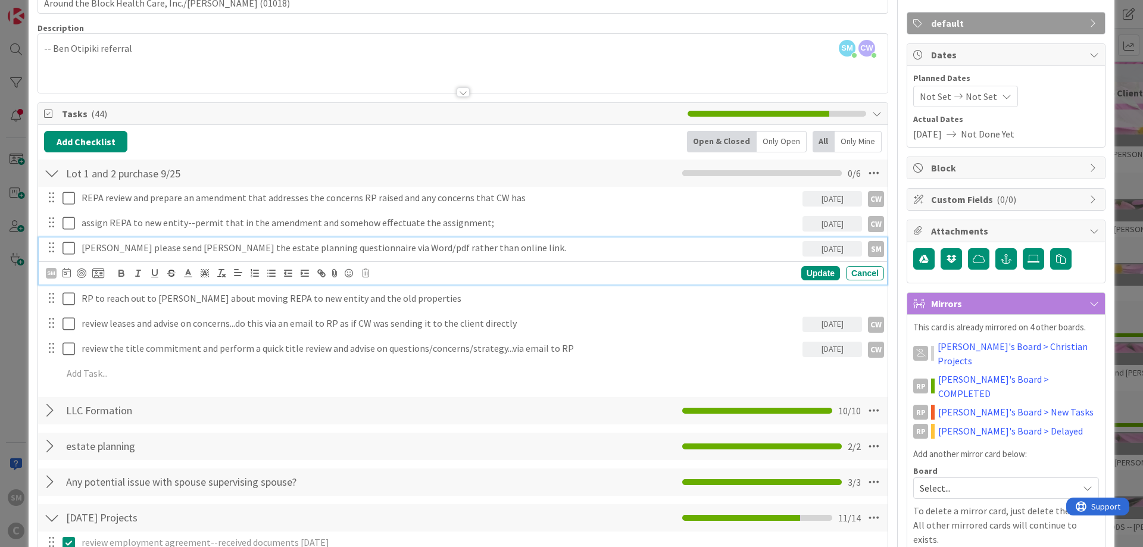
click at [519, 249] on p "[PERSON_NAME] please send [PERSON_NAME] the estate planning questionnaire via W…" at bounding box center [440, 248] width 716 height 14
click at [828, 271] on div "Update" at bounding box center [821, 273] width 39 height 14
click at [71, 251] on icon at bounding box center [69, 248] width 13 height 14
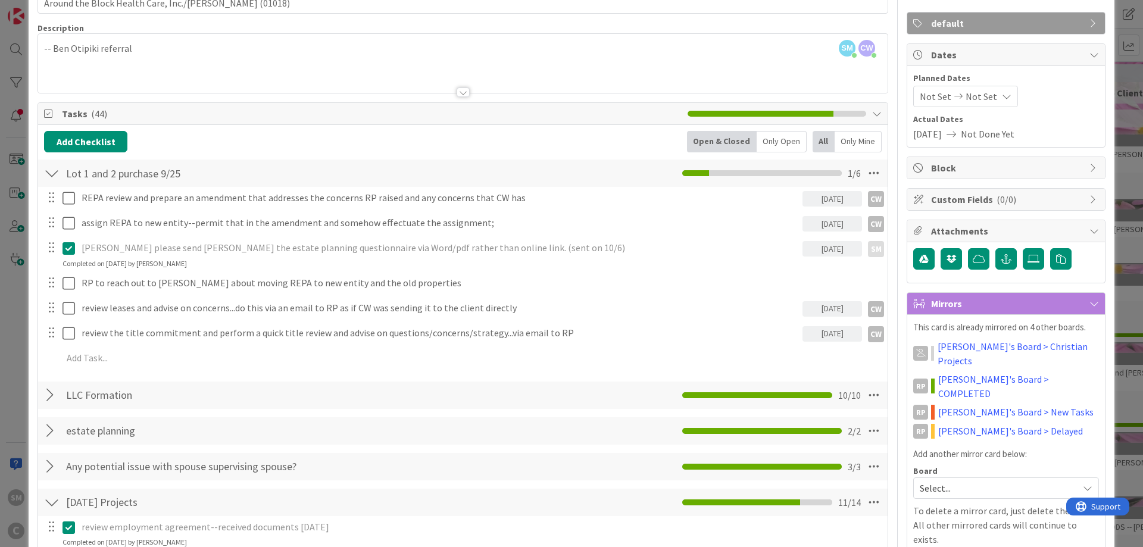
scroll to position [0, 0]
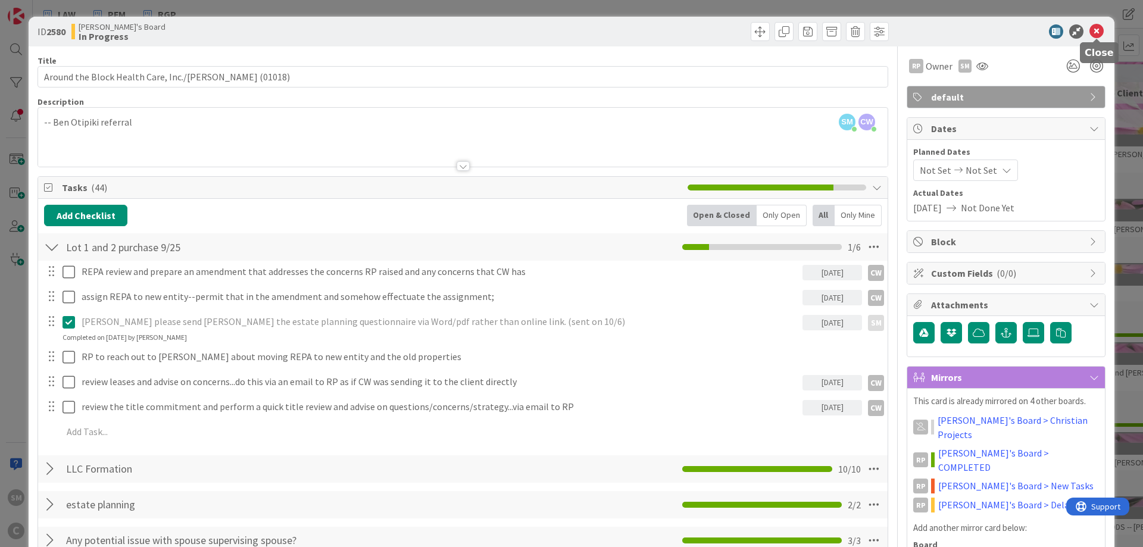
click at [1095, 34] on icon at bounding box center [1097, 31] width 14 height 14
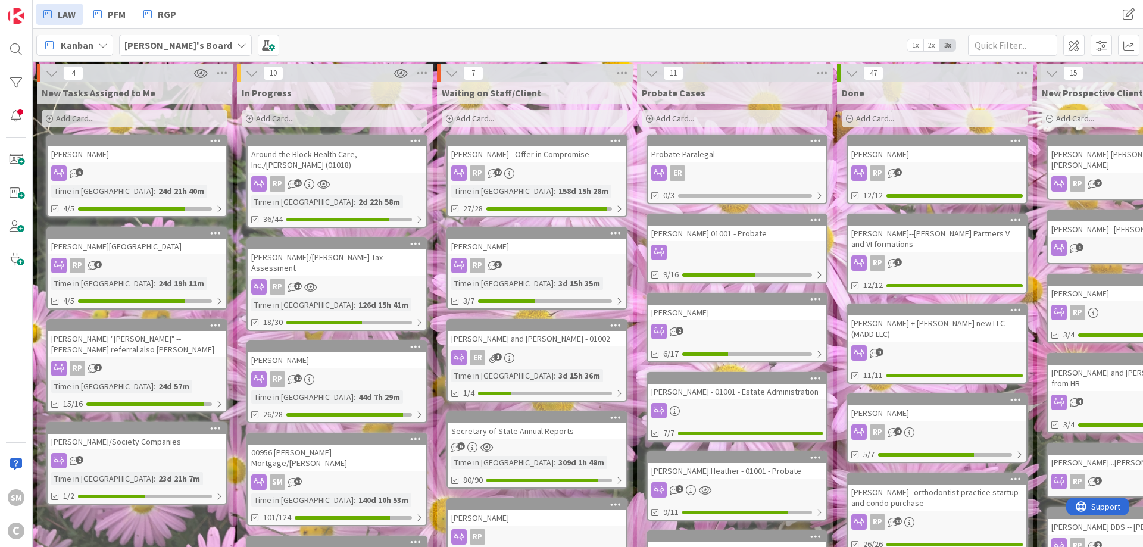
drag, startPoint x: 233, startPoint y: 187, endPoint x: 208, endPoint y: 391, distance: 205.2
